Goal: Navigation & Orientation: Find specific page/section

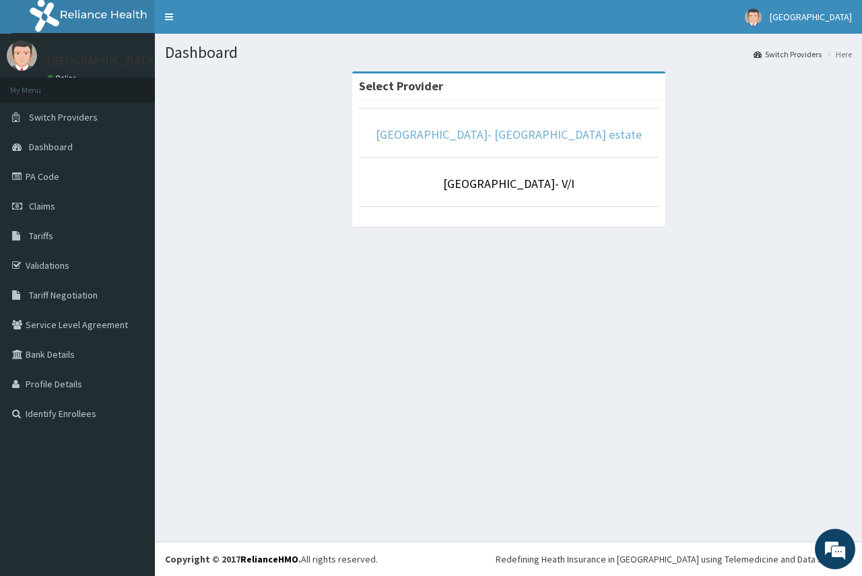
click at [445, 135] on link "[GEOGRAPHIC_DATA]- [GEOGRAPHIC_DATA] estate" at bounding box center [509, 134] width 266 height 15
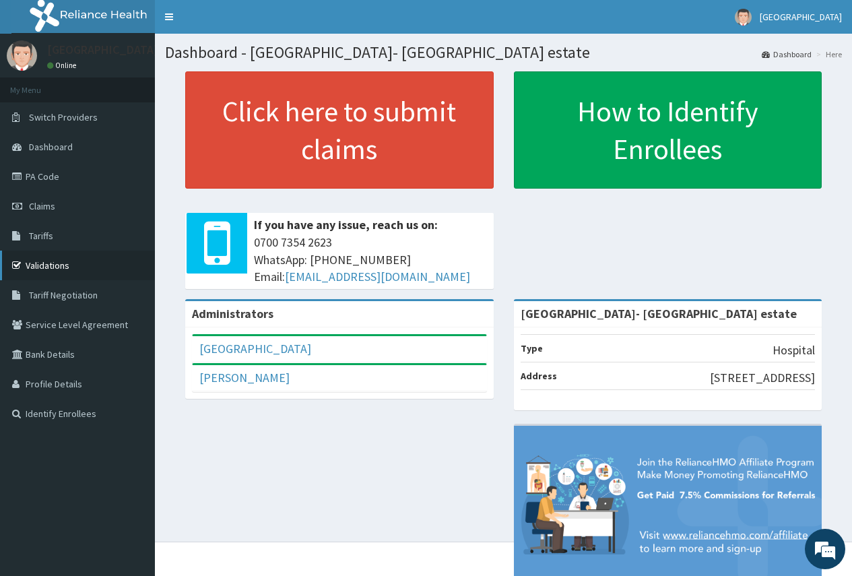
click at [68, 263] on link "Validations" at bounding box center [77, 265] width 155 height 30
